Goal: Find specific page/section: Find specific page/section

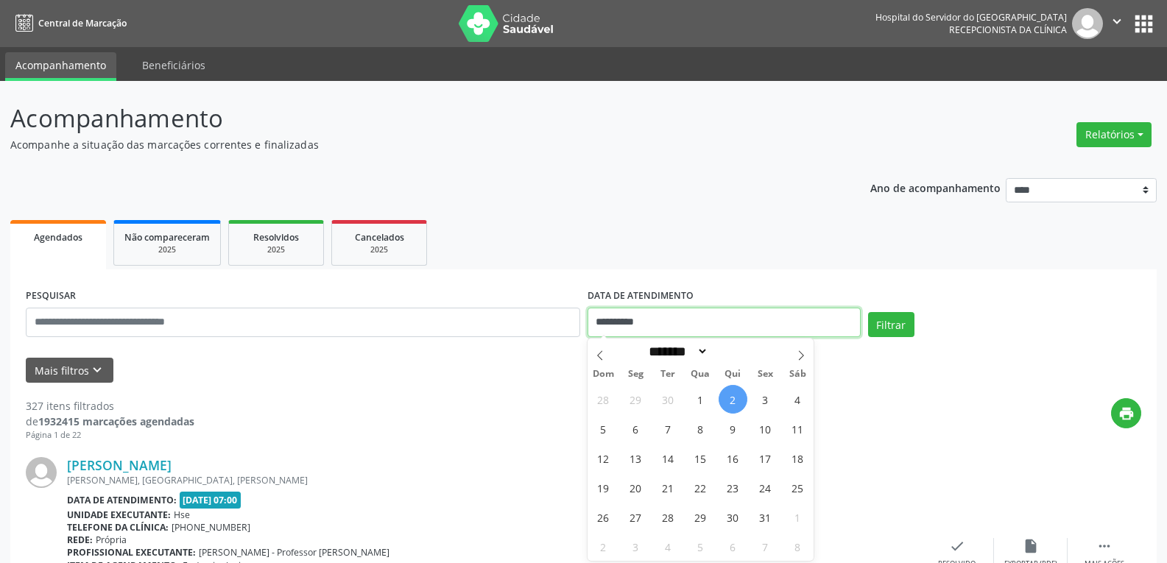
click at [616, 323] on input "**********" at bounding box center [723, 322] width 273 height 29
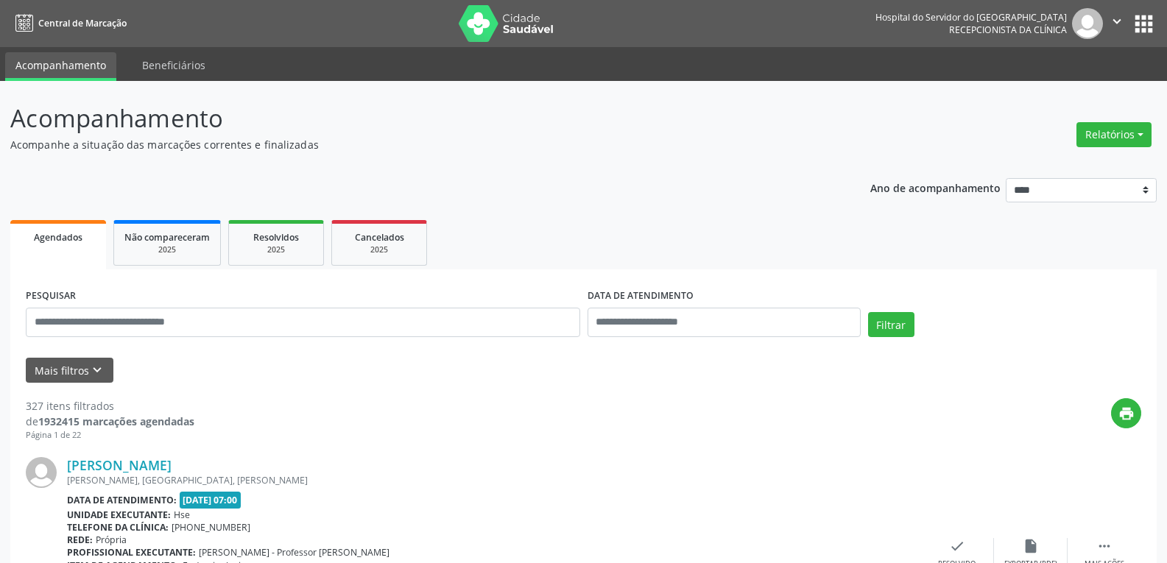
drag, startPoint x: 356, startPoint y: 337, endPoint x: 354, endPoint y: 328, distance: 9.0
click at [355, 337] on div "PESQUISAR" at bounding box center [303, 316] width 562 height 63
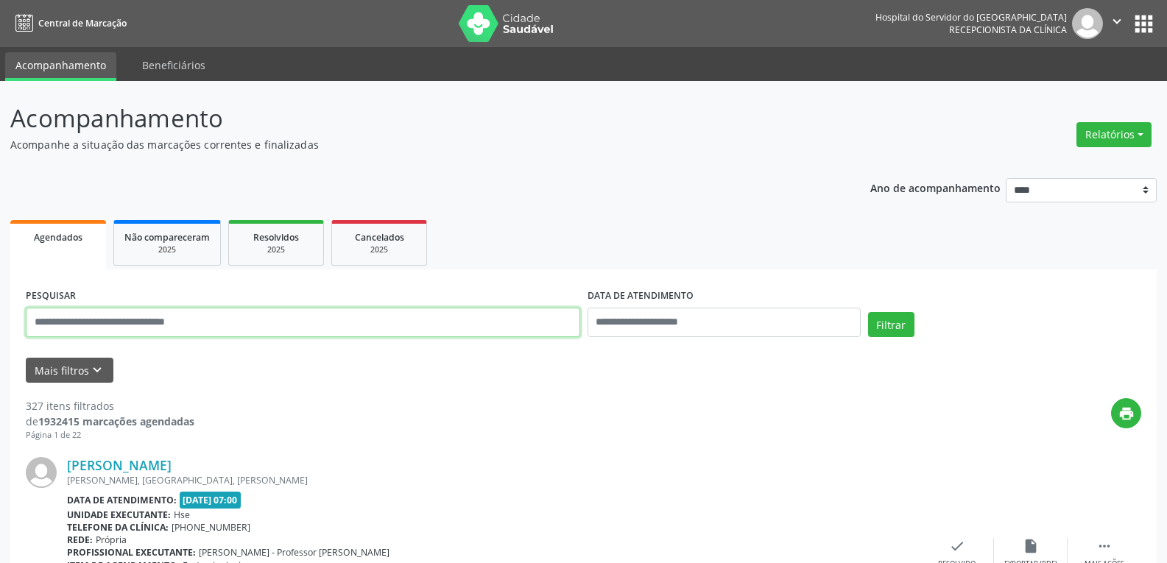
click at [357, 318] on input "text" at bounding box center [303, 322] width 554 height 29
paste input "**********"
click at [868, 312] on button "Filtrar" at bounding box center [891, 324] width 46 height 25
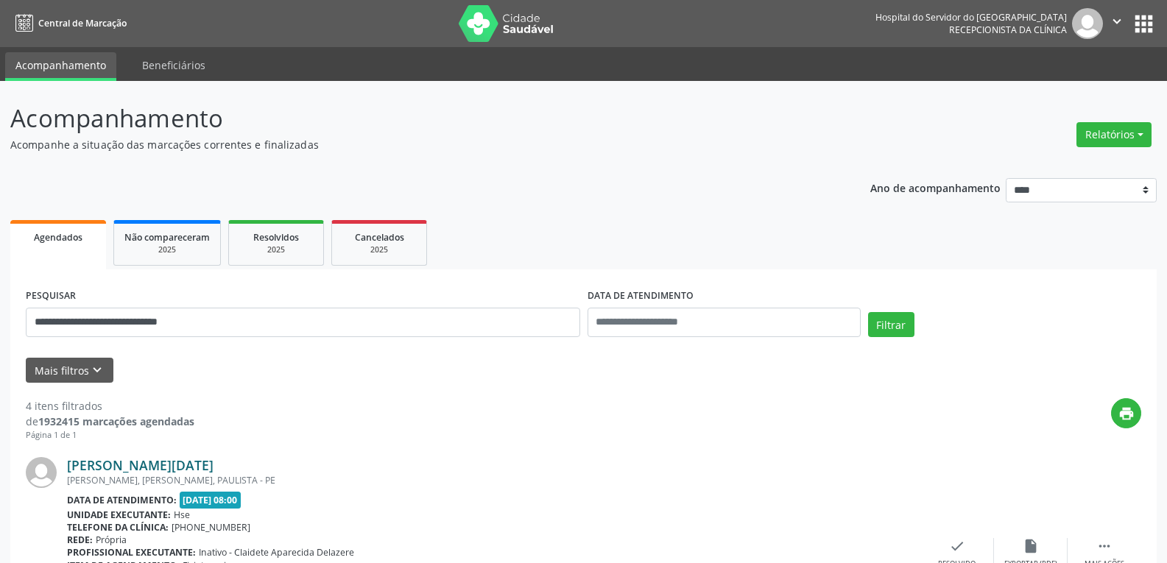
click at [213, 470] on link "[PERSON_NAME][DATE]" at bounding box center [140, 465] width 146 height 16
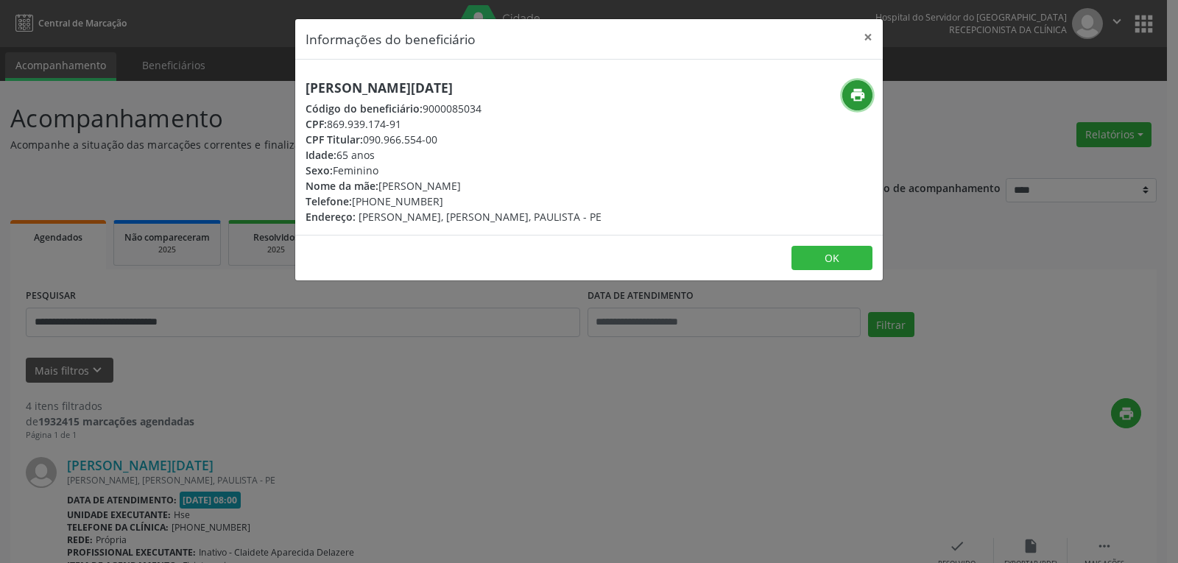
click at [855, 96] on icon "print" at bounding box center [858, 95] width 16 height 16
click at [874, 31] on button "×" at bounding box center [867, 37] width 29 height 36
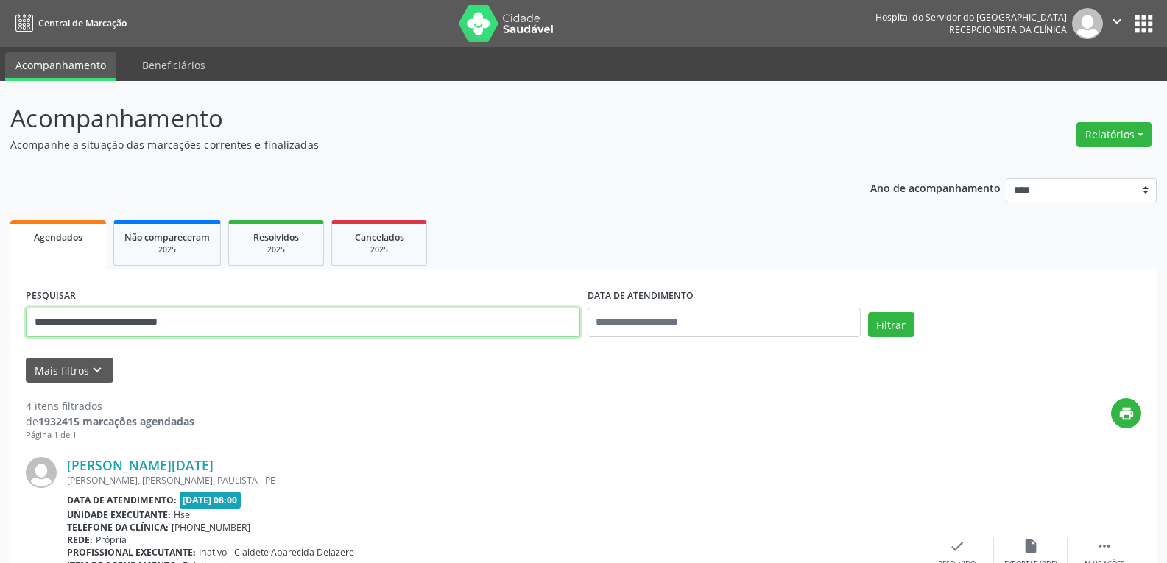
drag, startPoint x: 209, startPoint y: 318, endPoint x: 0, endPoint y: 439, distance: 241.8
paste input "text"
type input "**********"
click at [868, 312] on button "Filtrar" at bounding box center [891, 324] width 46 height 25
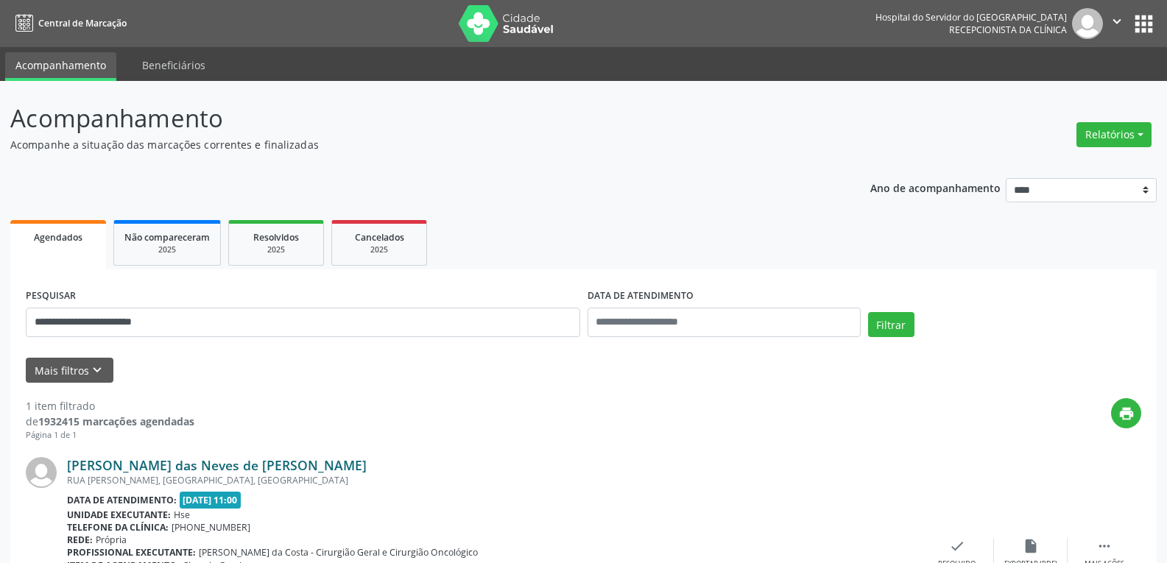
click at [179, 465] on link "[PERSON_NAME] das Neves de [PERSON_NAME]" at bounding box center [217, 465] width 300 height 16
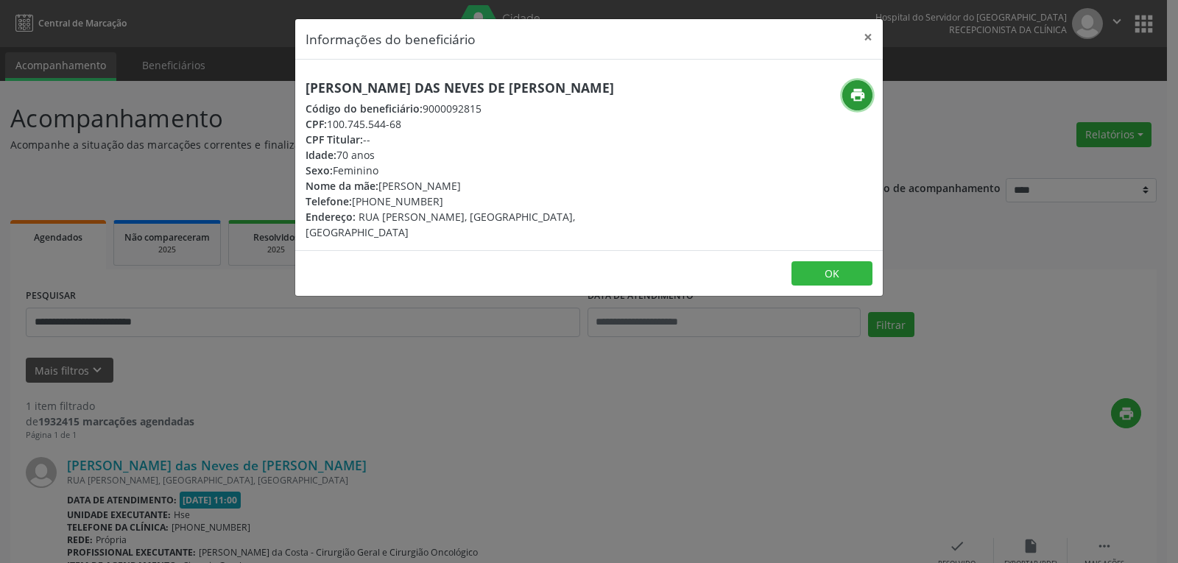
click at [851, 100] on icon "print" at bounding box center [858, 95] width 16 height 16
drag, startPoint x: 372, startPoint y: 196, endPoint x: 466, endPoint y: 202, distance: 94.4
click at [466, 202] on div "Telefone: [PHONE_NUMBER]" at bounding box center [491, 201] width 371 height 15
copy div "98815-5665"
